Goal: Information Seeking & Learning: Learn about a topic

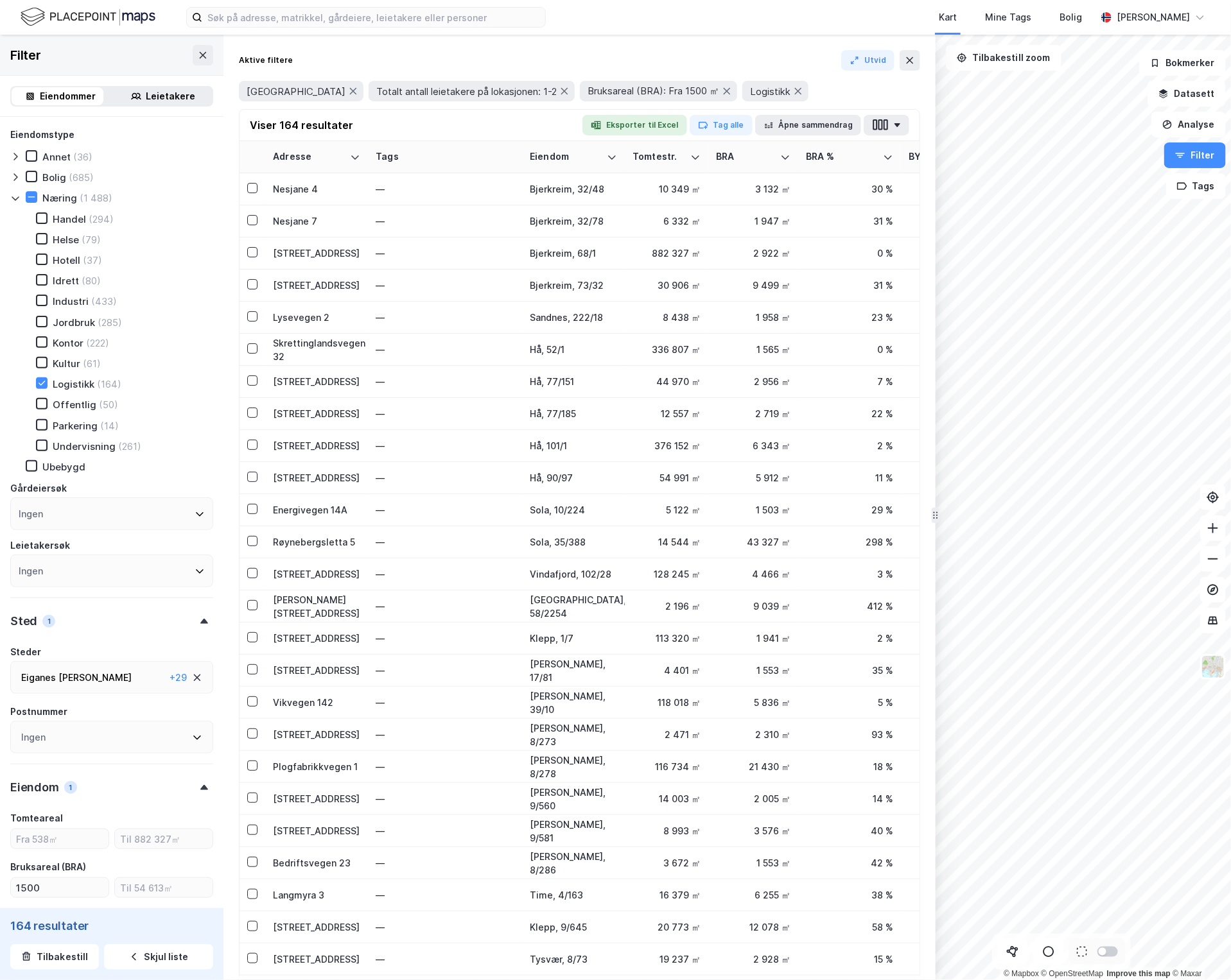
scroll to position [733, 0]
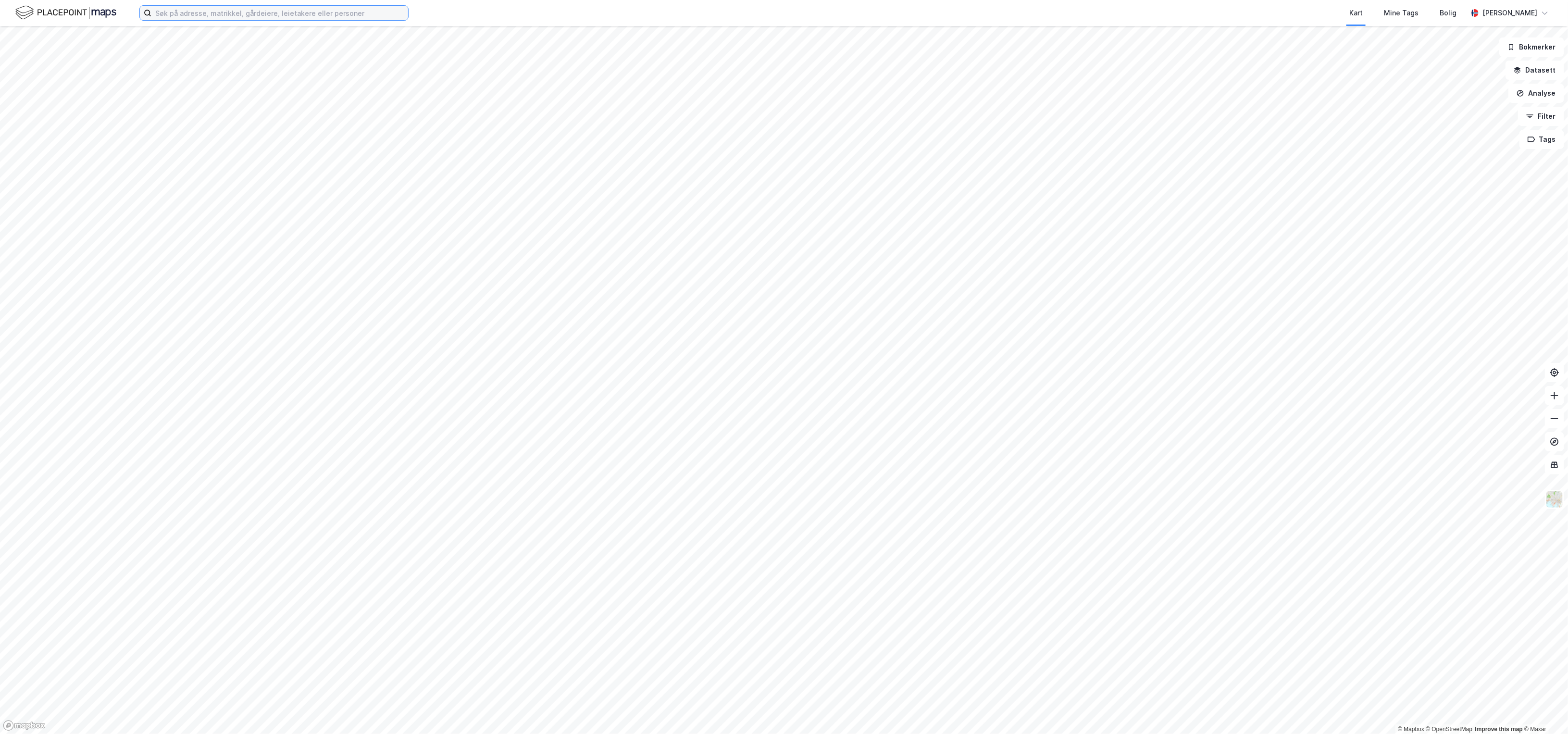
click at [170, 19] on input at bounding box center [280, 13] width 256 height 14
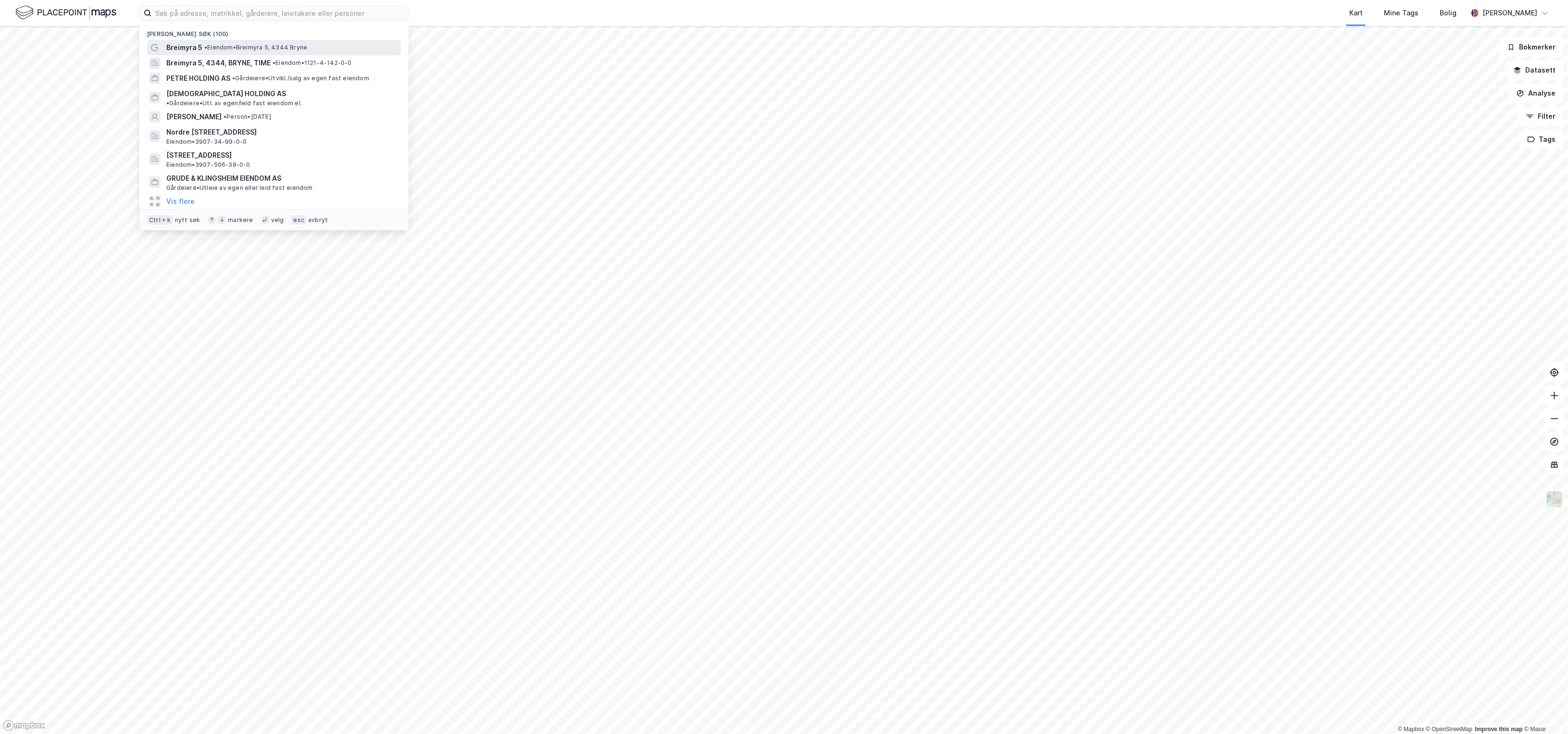
click at [304, 51] on div "Breimyra 5 • Eiendom • Breimyra 5, 4344 Bryne" at bounding box center [282, 48] width 233 height 12
